Goal: Find specific page/section: Find specific page/section

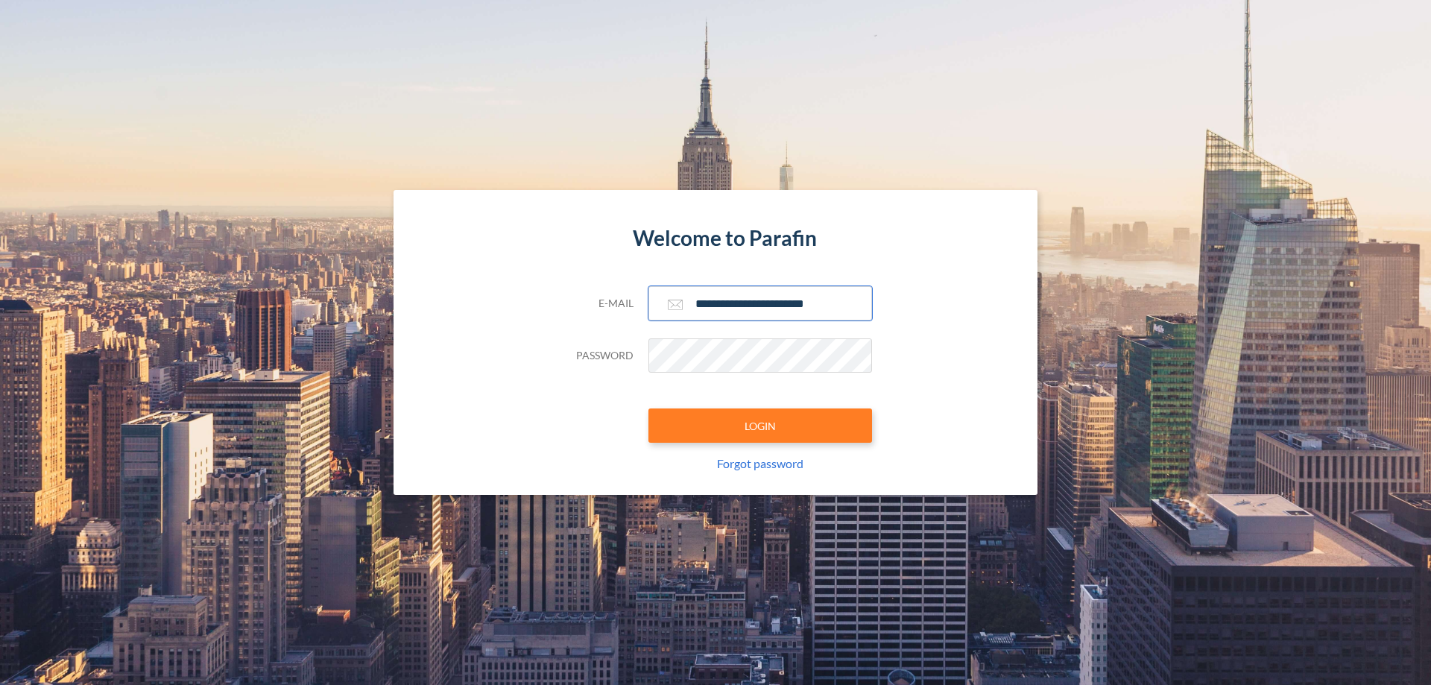
type input "**********"
click at [760, 426] on button "LOGIN" at bounding box center [760, 425] width 224 height 34
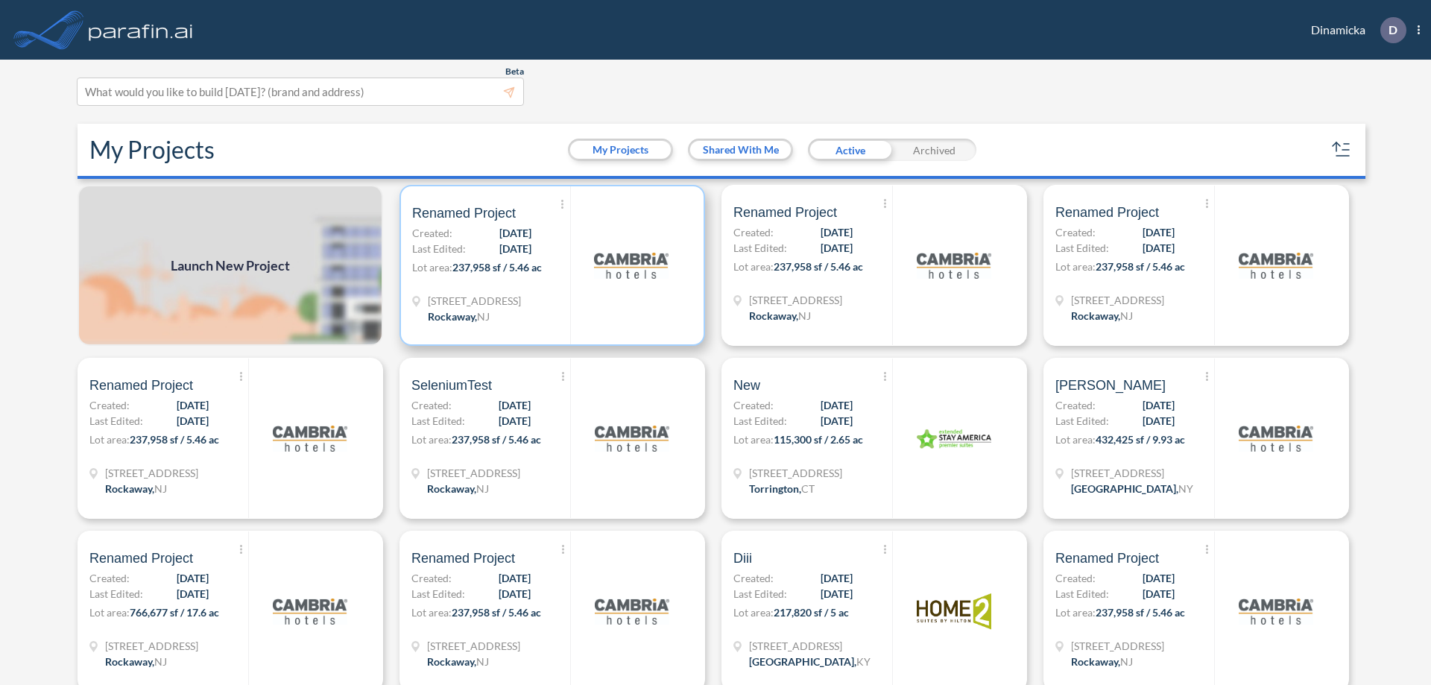
scroll to position [4, 0]
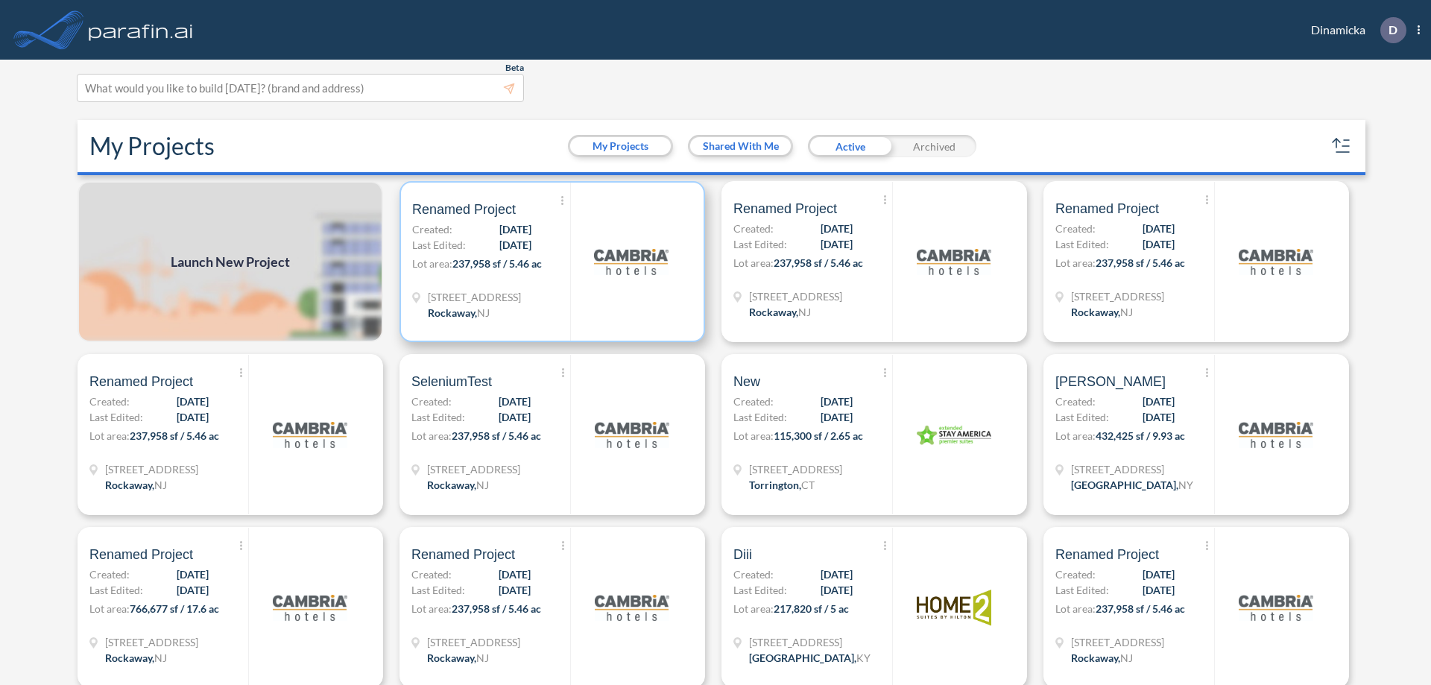
click at [549, 262] on p "Lot area: 237,958 sf / 5.46 ac" at bounding box center [491, 267] width 158 height 22
